Goal: Information Seeking & Learning: Learn about a topic

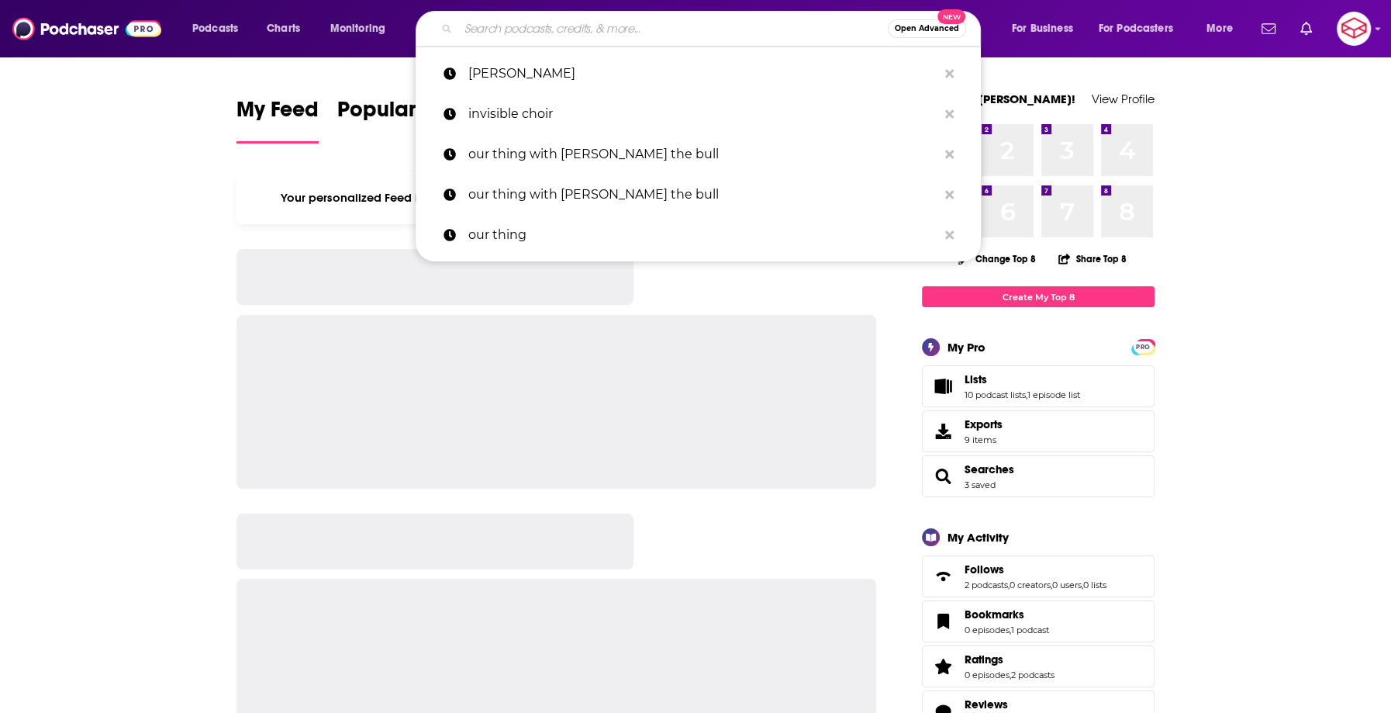
click at [543, 23] on input "Search podcasts, credits, & more..." at bounding box center [673, 28] width 430 height 25
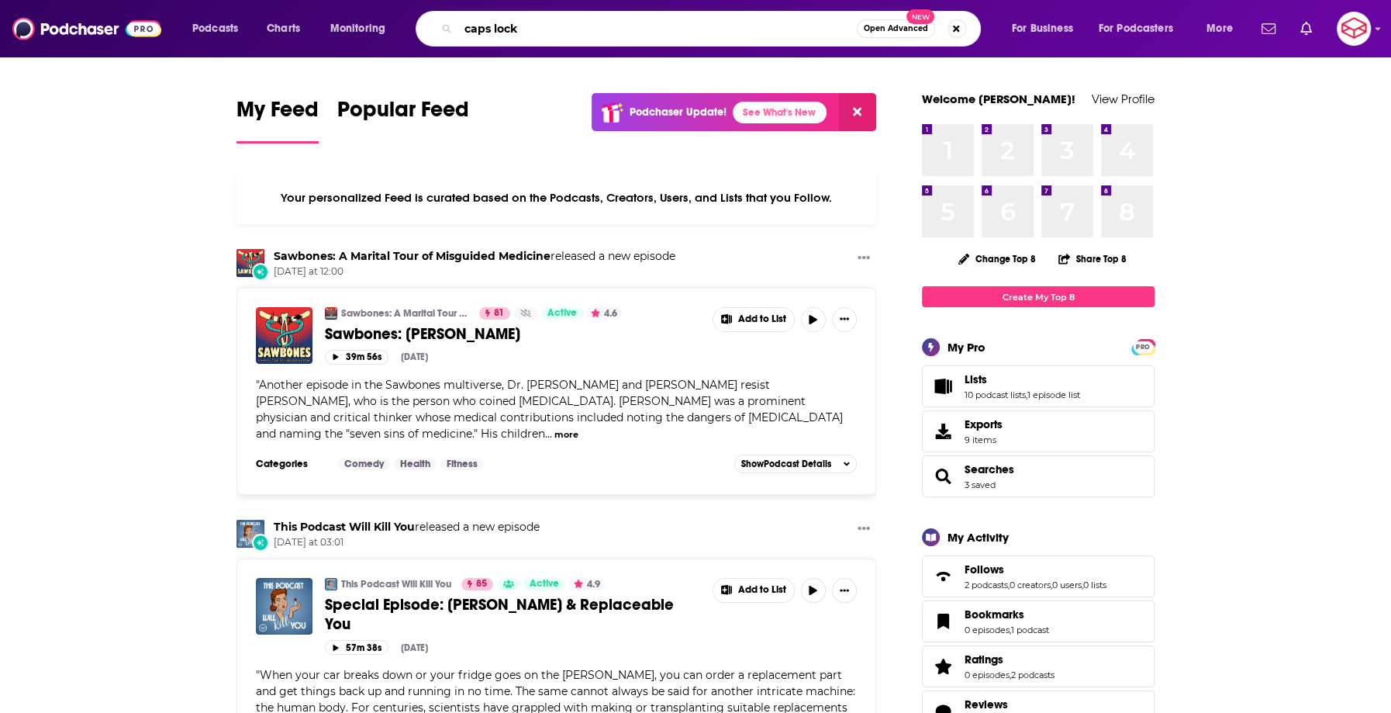
type input "caps lock"
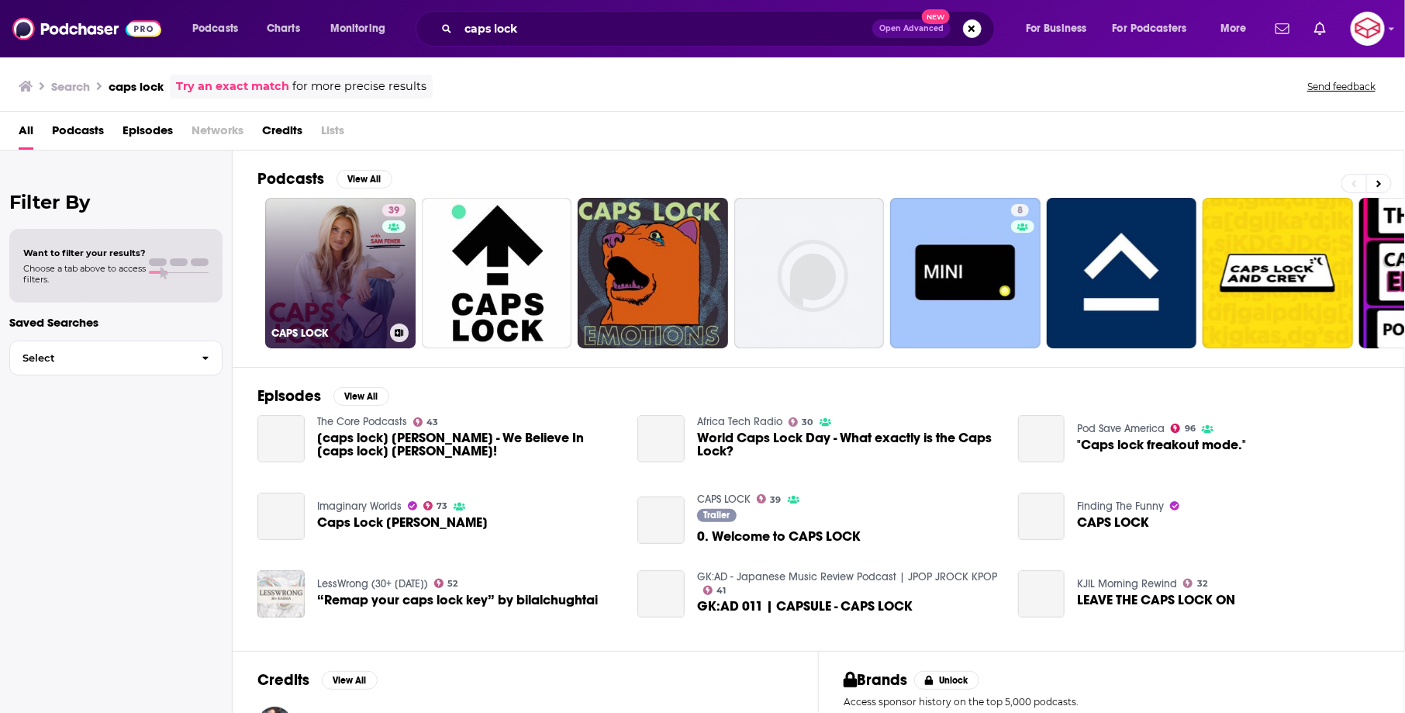
click at [348, 254] on link "39 CAPS LOCK" at bounding box center [340, 273] width 150 height 150
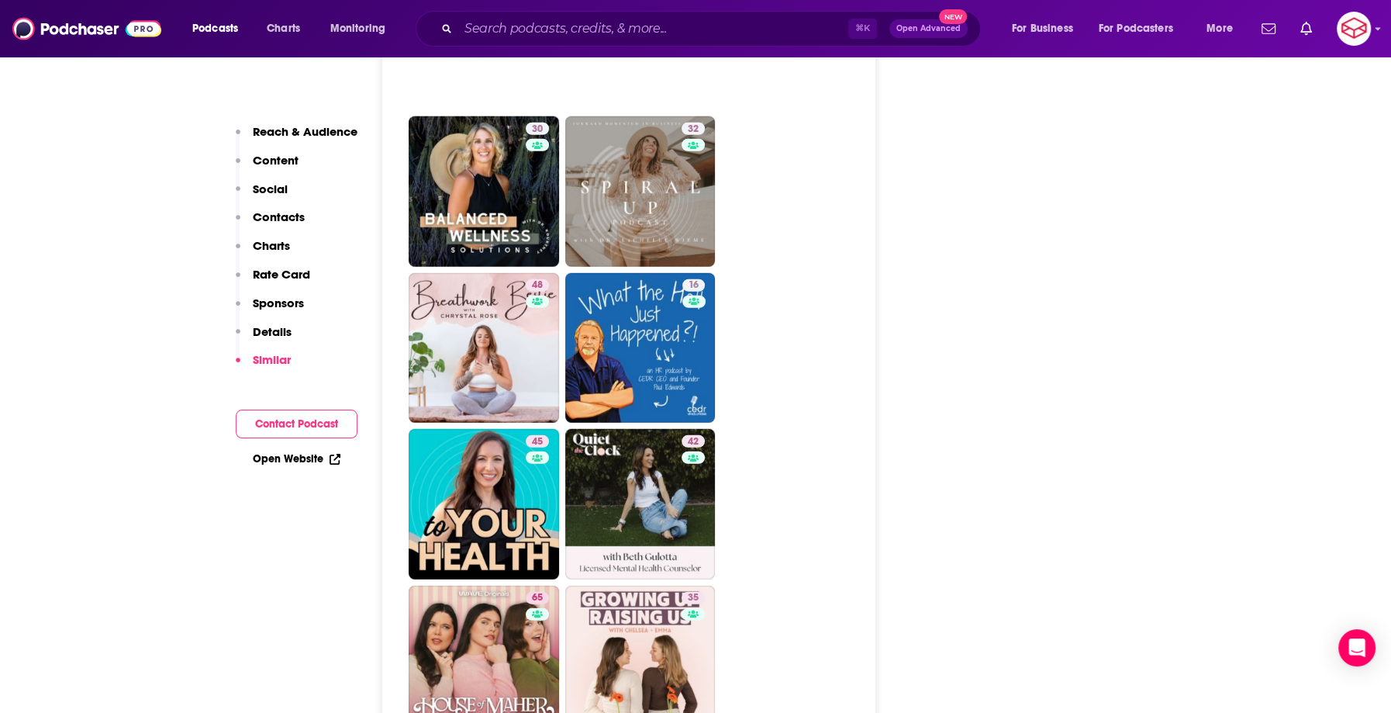
scroll to position [3997, 0]
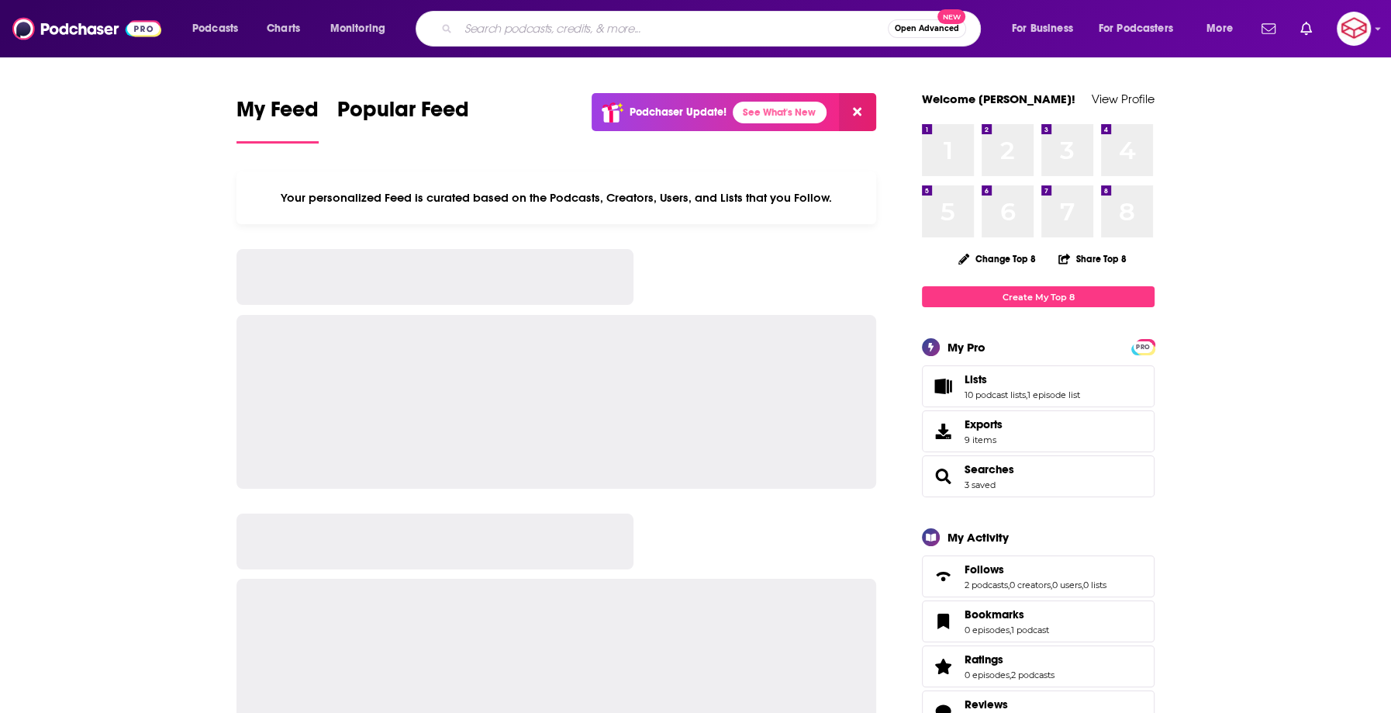
click at [610, 35] on input "Search podcasts, credits, & more..." at bounding box center [673, 28] width 430 height 25
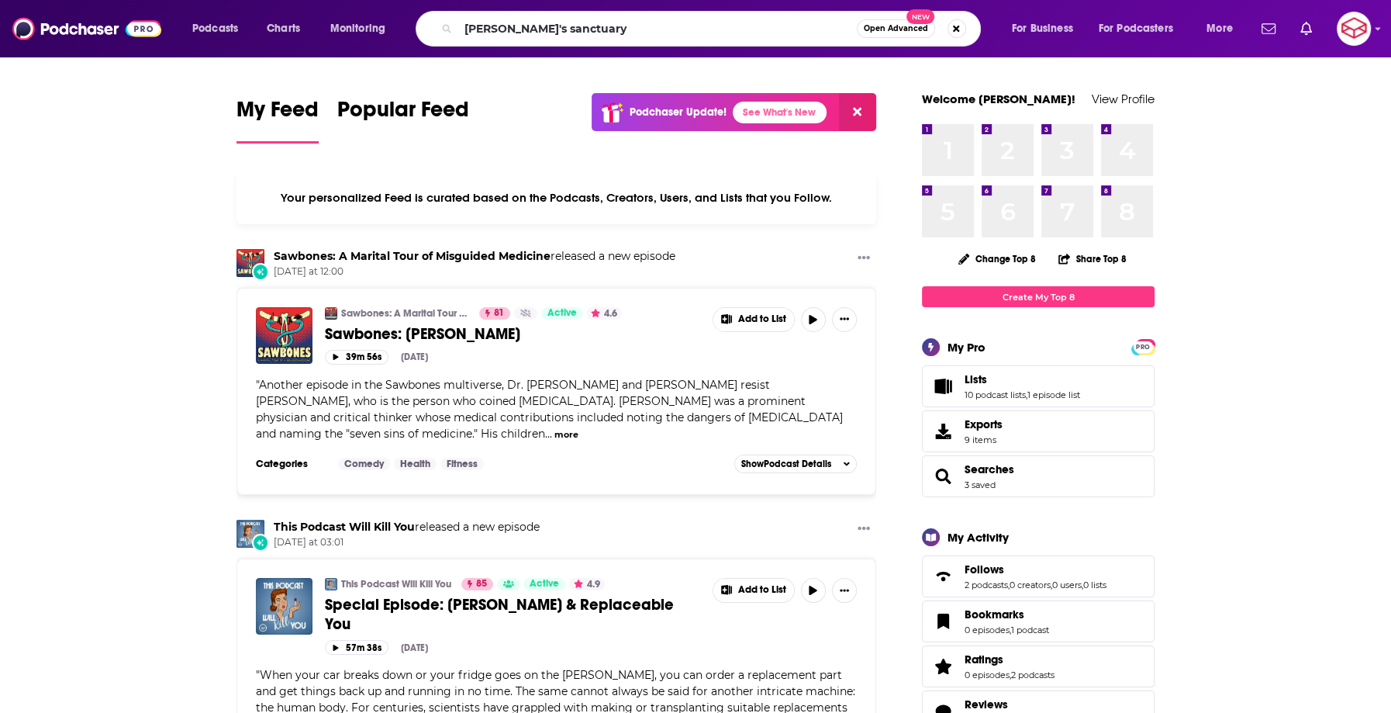
type input "[PERSON_NAME]'s sanctuary"
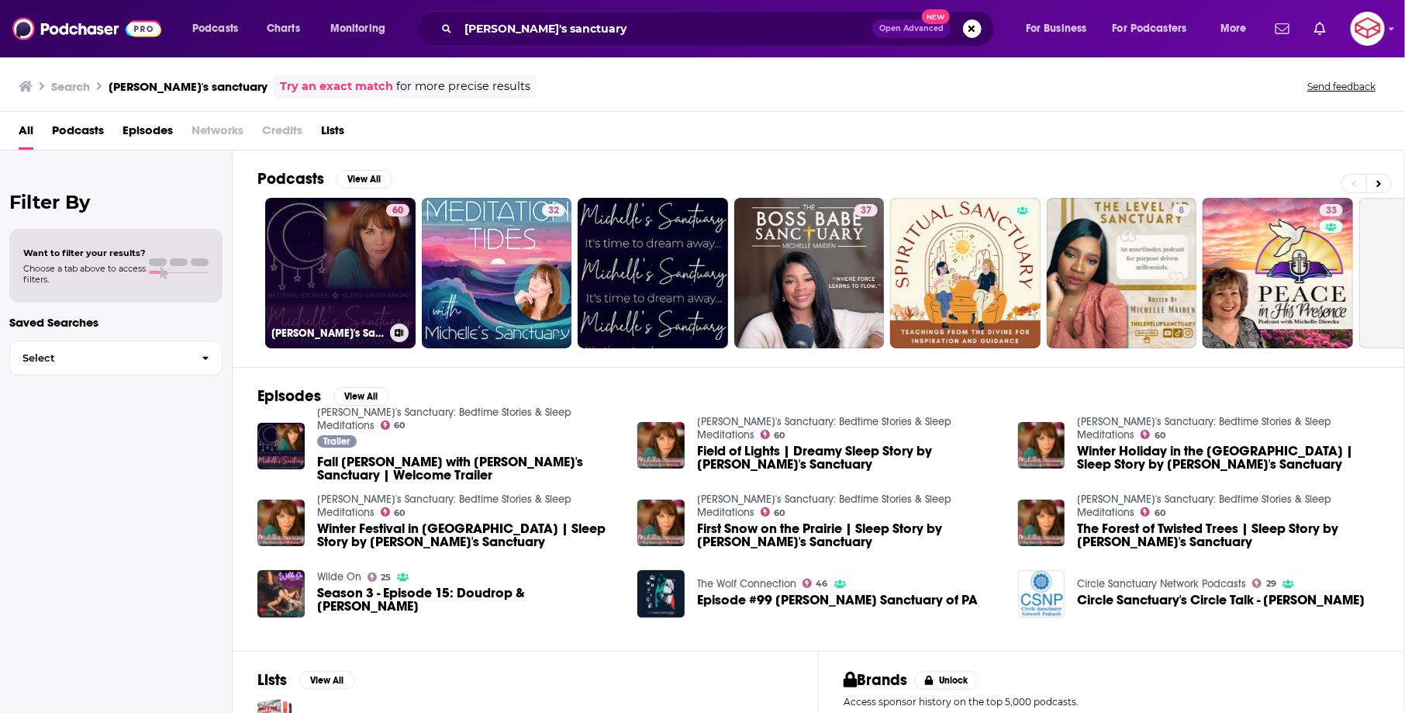
click at [327, 258] on link "60 [PERSON_NAME]'s Sanctuary: Bedtime Stories & Sleep Meditations" at bounding box center [340, 273] width 150 height 150
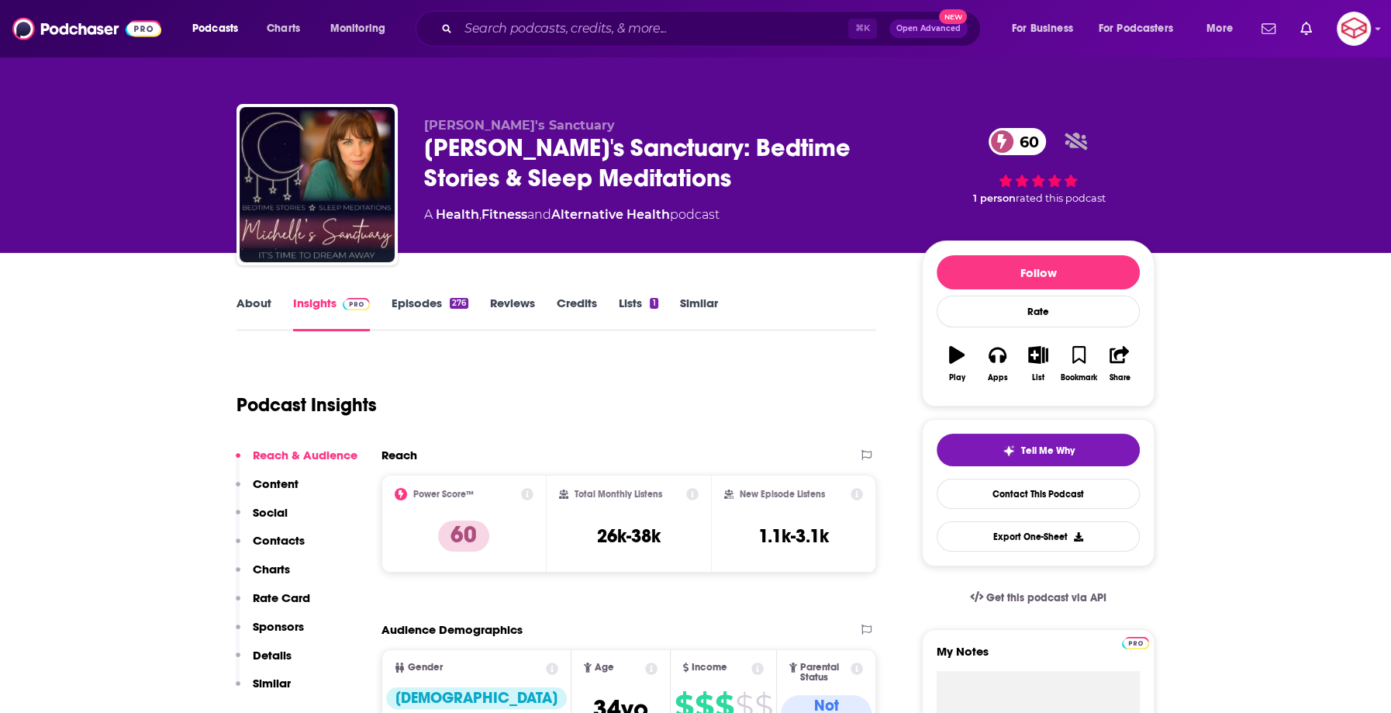
click at [257, 313] on link "About" at bounding box center [254, 313] width 35 height 36
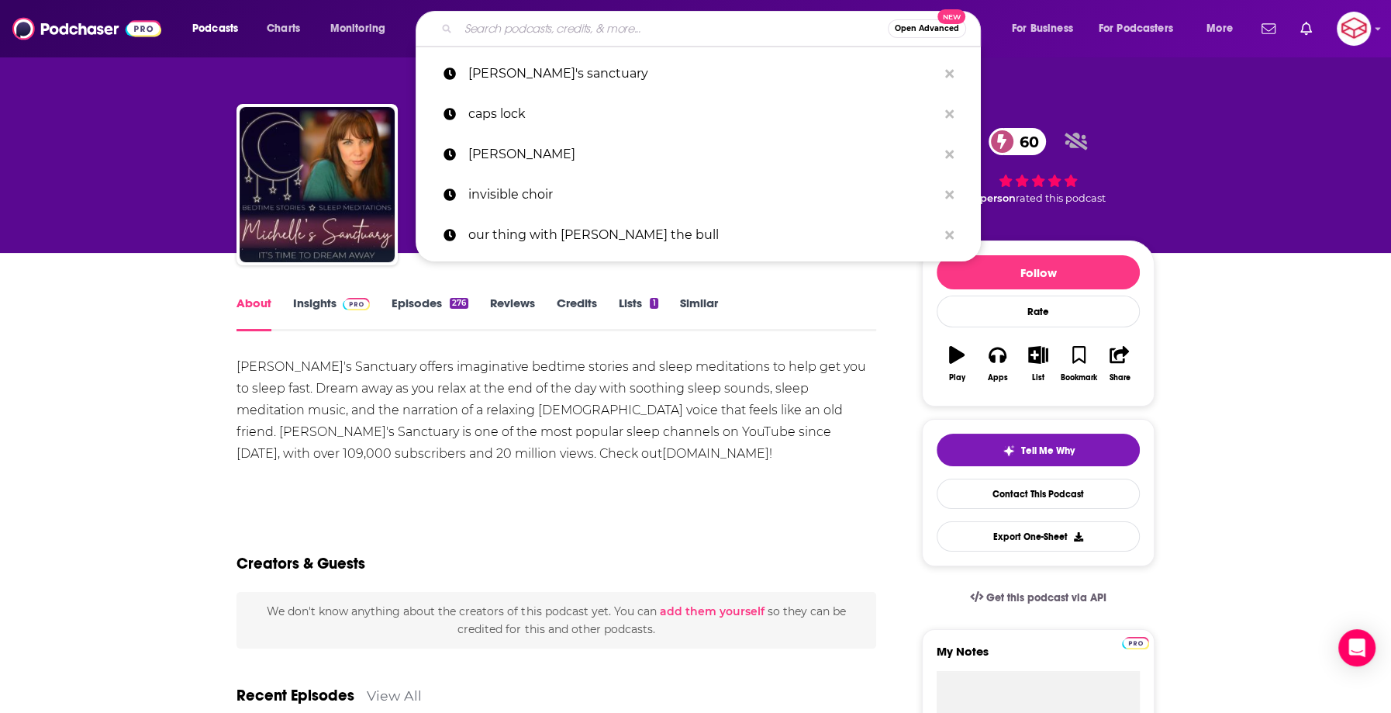
click at [506, 18] on input "Search podcasts, credits, & more..." at bounding box center [673, 28] width 430 height 25
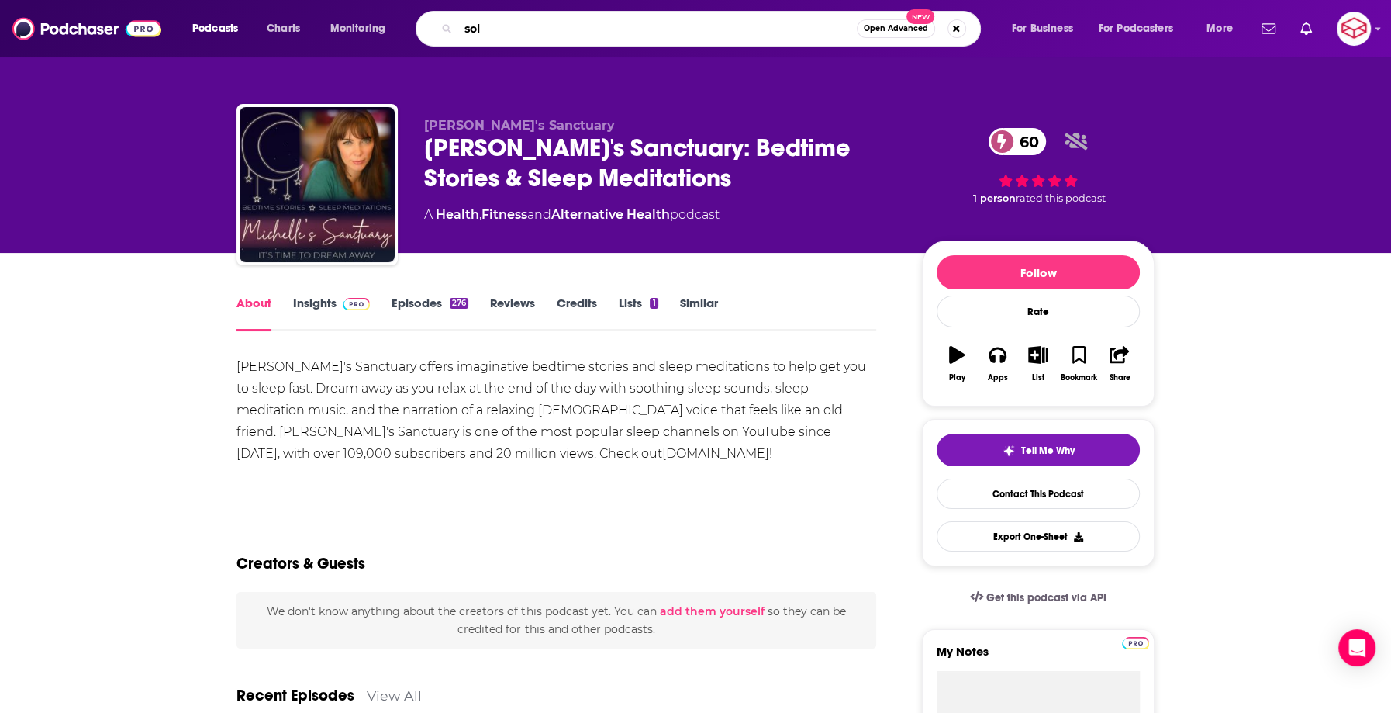
type input "solo"
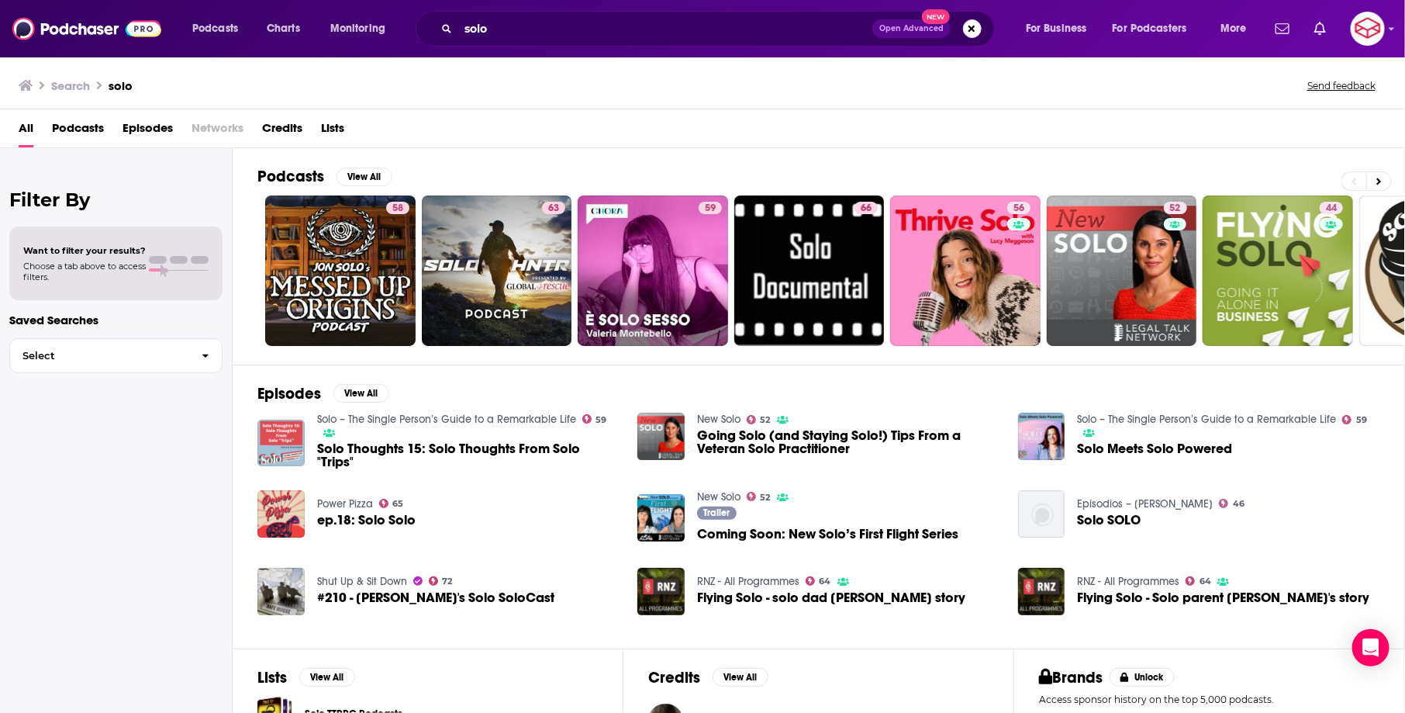
click at [289, 420] on img at bounding box center [280, 443] width 47 height 47
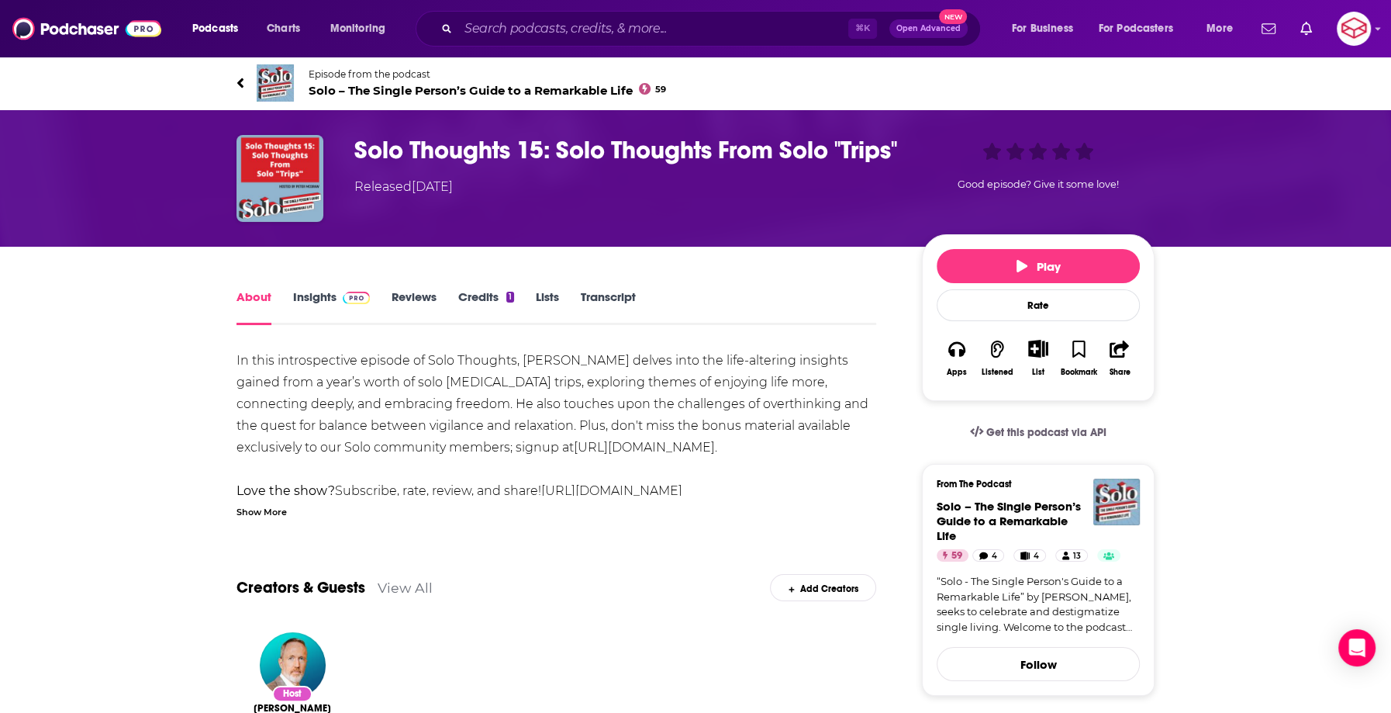
click at [453, 88] on span "Solo – The Single Person’s Guide to a Remarkable Life 59" at bounding box center [488, 90] width 358 height 15
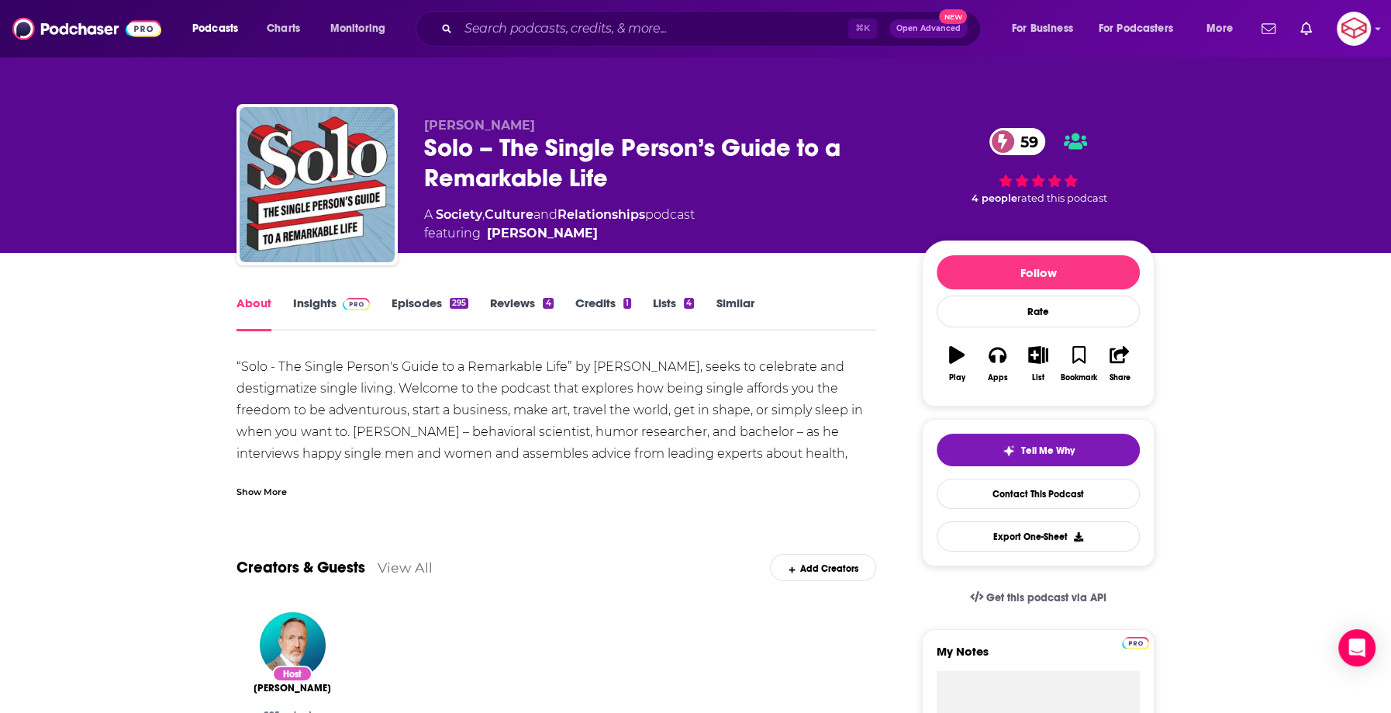
click at [335, 303] on link "Insights" at bounding box center [331, 313] width 77 height 36
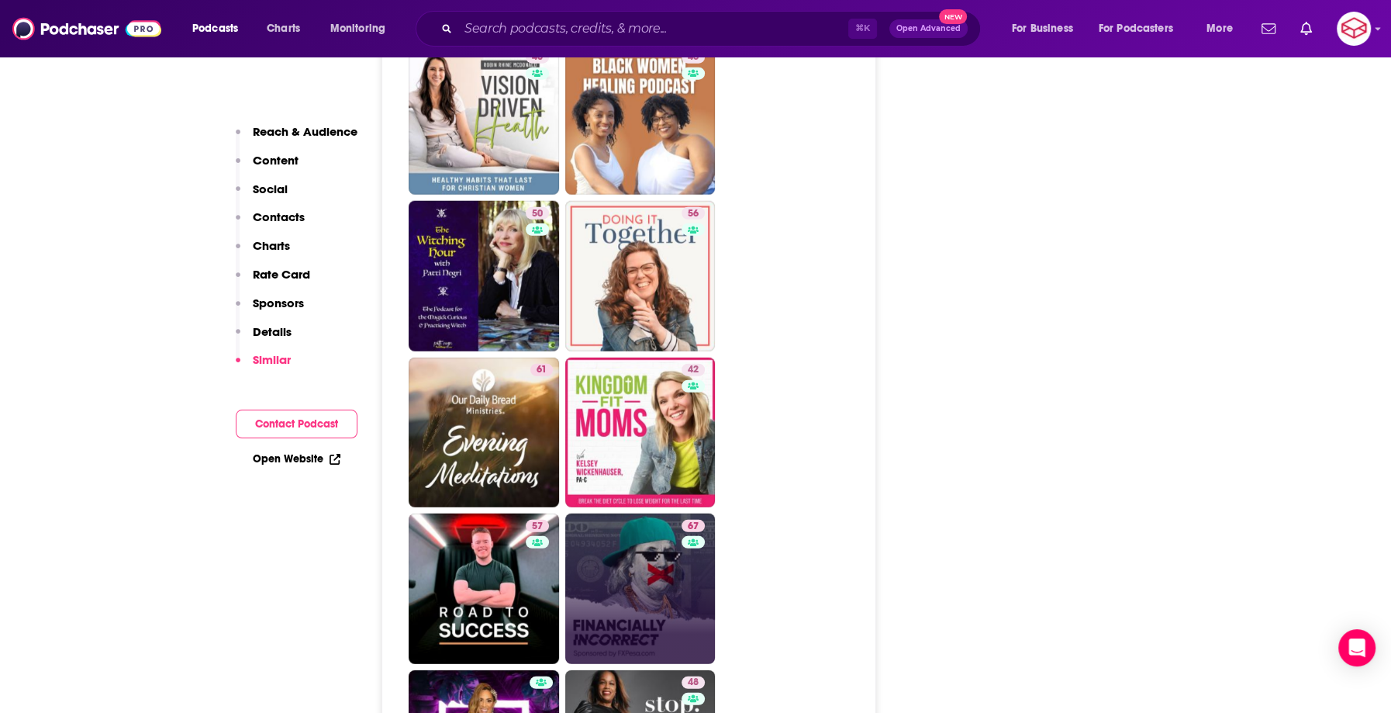
scroll to position [3863, 0]
click at [662, 524] on link "67 Financially Incorrect" at bounding box center [640, 588] width 150 height 150
type input "[URL][DOMAIN_NAME]"
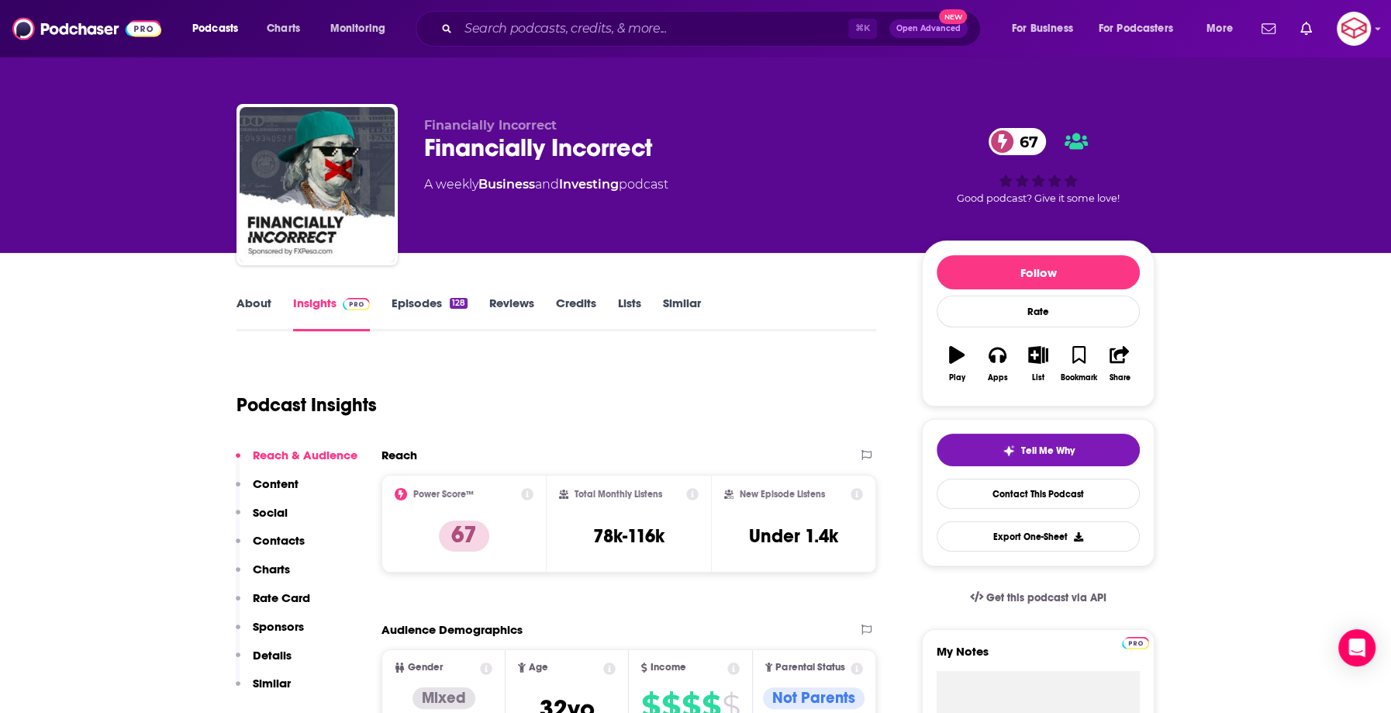
click at [251, 299] on link "About" at bounding box center [254, 313] width 35 height 36
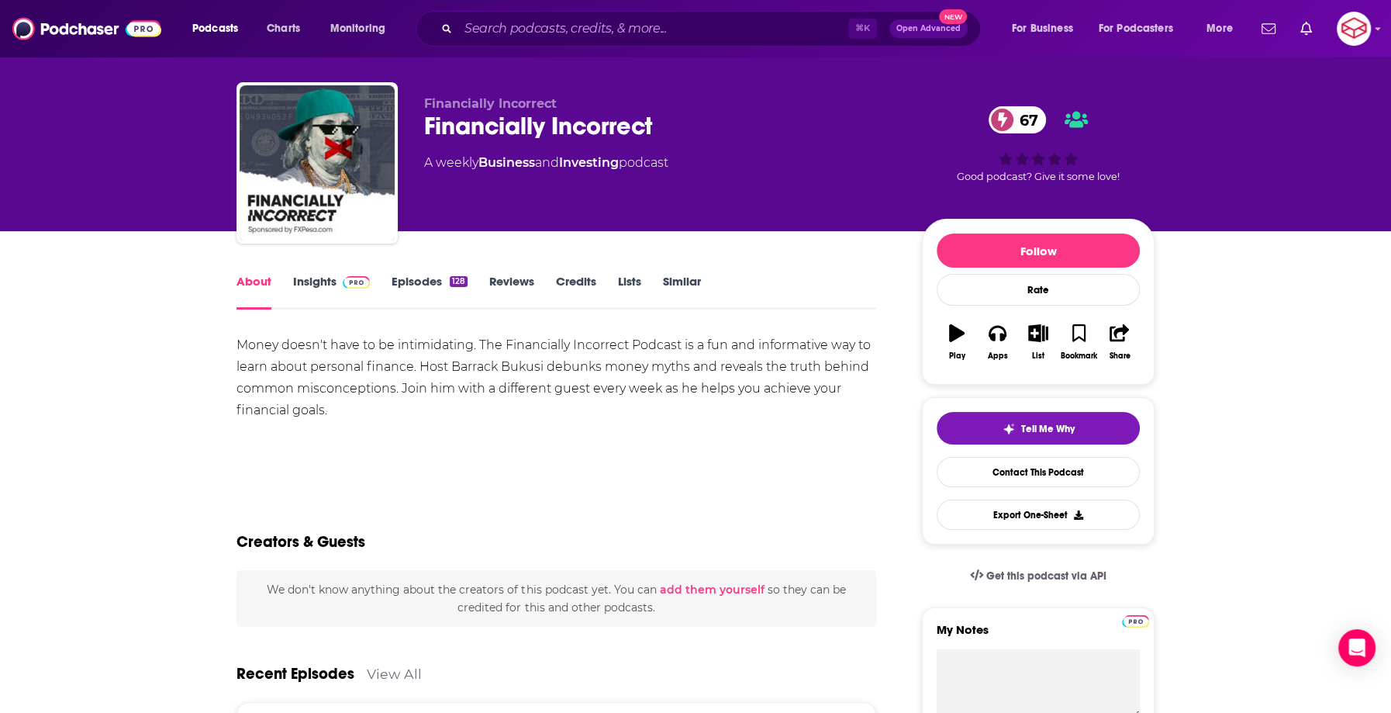
scroll to position [26, 0]
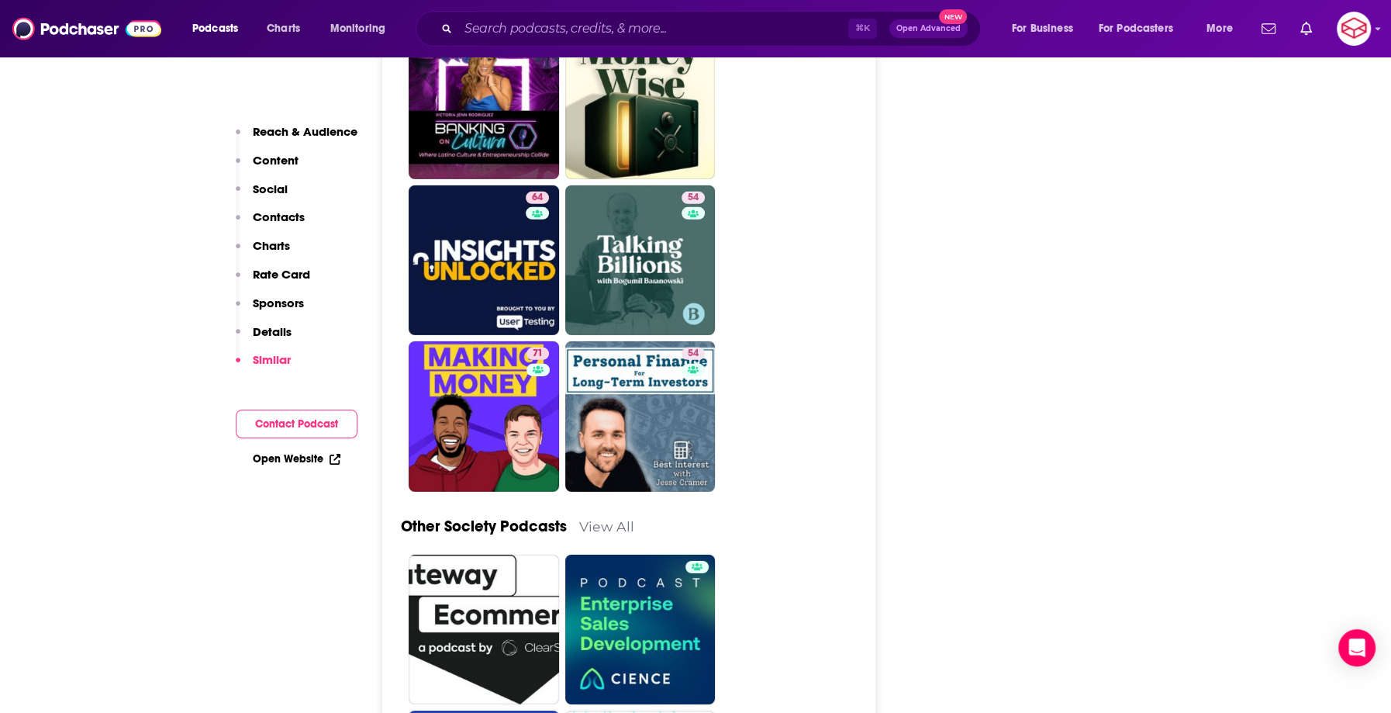
scroll to position [4515, 0]
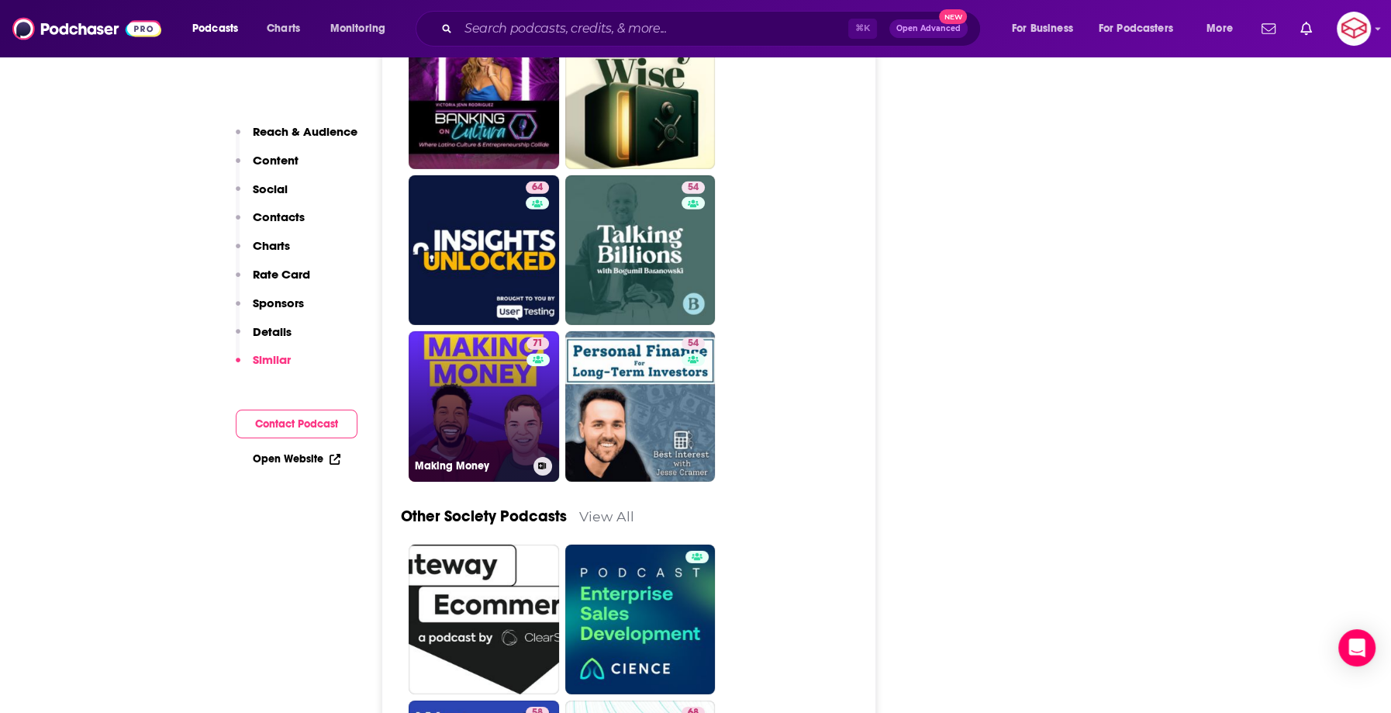
click at [523, 368] on link "71 Making Money" at bounding box center [484, 406] width 150 height 150
type input "[URL][DOMAIN_NAME]"
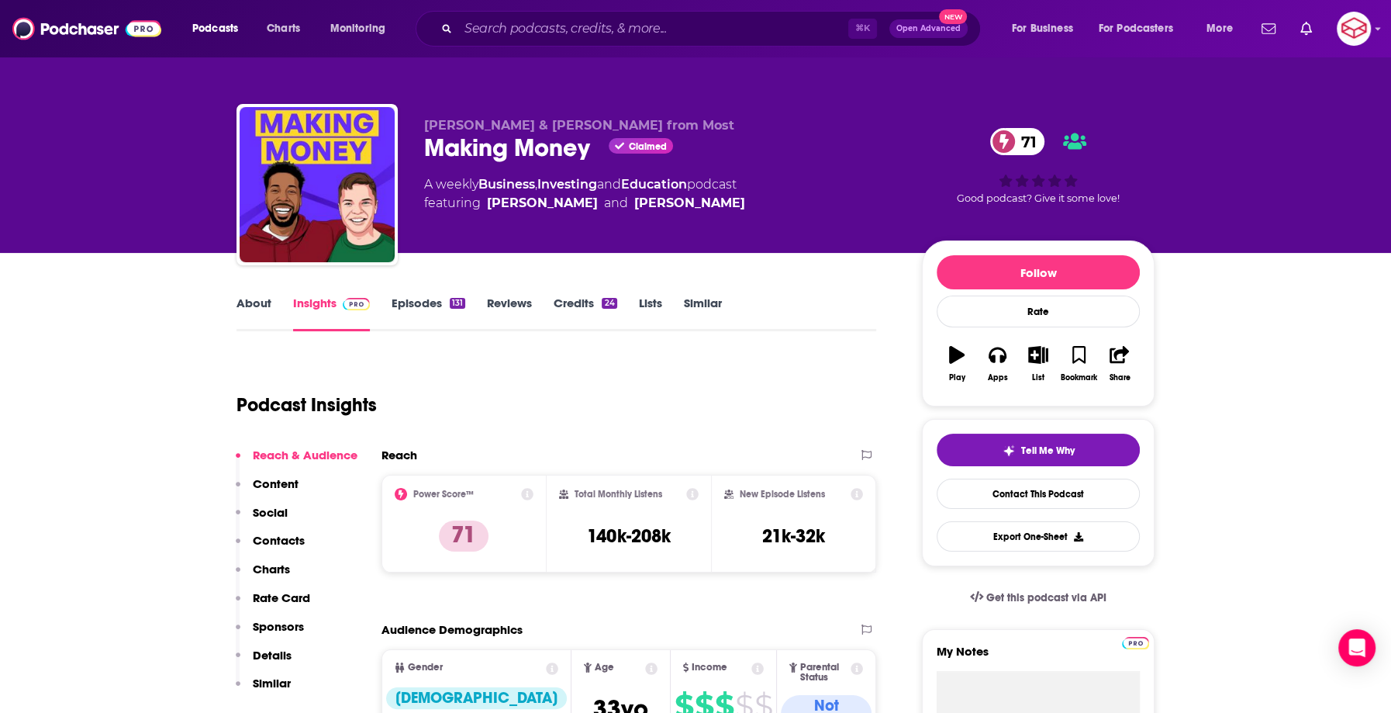
click at [237, 313] on link "About" at bounding box center [254, 313] width 35 height 36
type input "[URL][DOMAIN_NAME]"
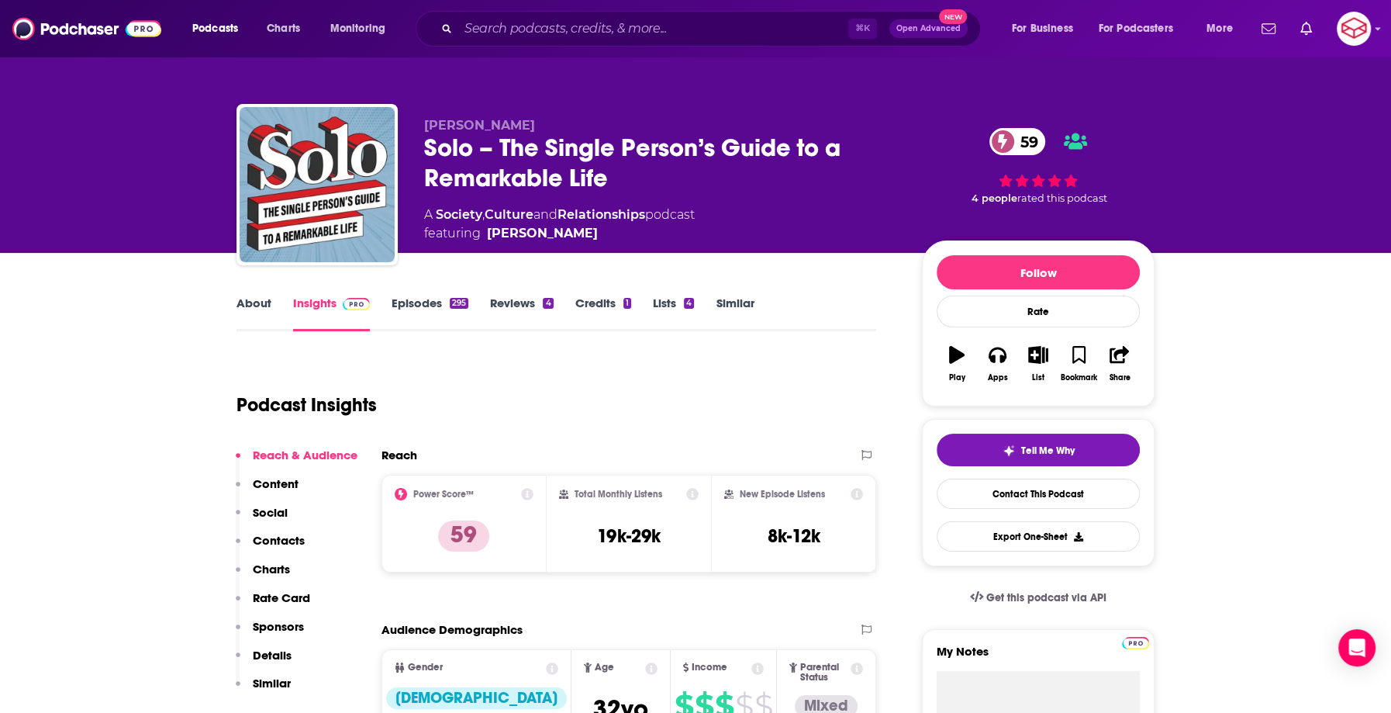
click at [254, 306] on link "About" at bounding box center [254, 313] width 35 height 36
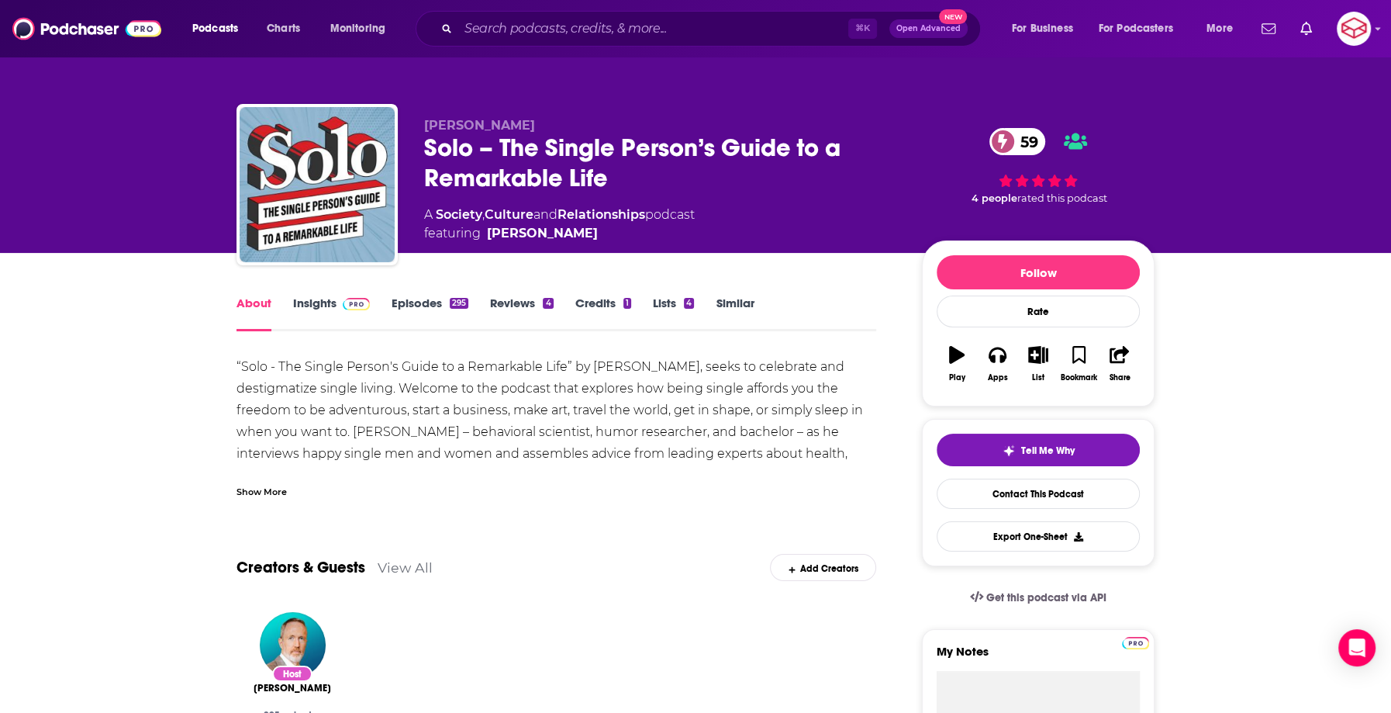
click at [335, 313] on link "Insights" at bounding box center [331, 313] width 77 height 36
